Goal: Information Seeking & Learning: Find specific fact

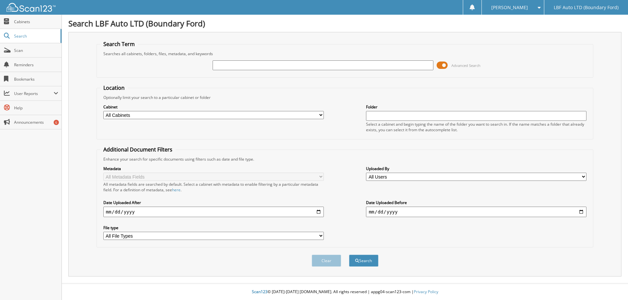
click at [243, 67] on input "text" at bounding box center [322, 65] width 220 height 10
type input "25BS3138U"
click at [349, 255] on button "Search" at bounding box center [363, 261] width 29 height 12
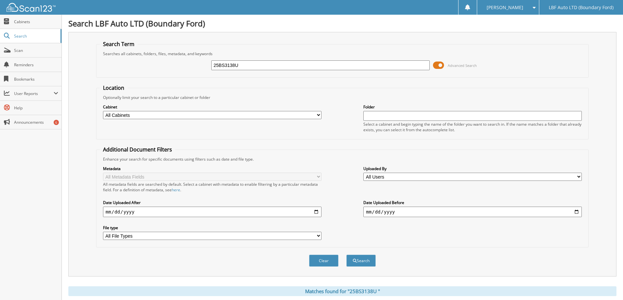
scroll to position [91, 0]
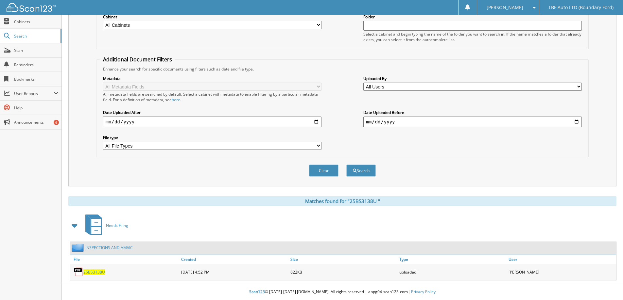
click at [90, 272] on span "2 5 B S 3 1 3 8 U" at bounding box center [94, 273] width 22 height 6
click at [25, 21] on span "Cabinets" at bounding box center [36, 22] width 44 height 6
